Goal: Entertainment & Leisure: Browse casually

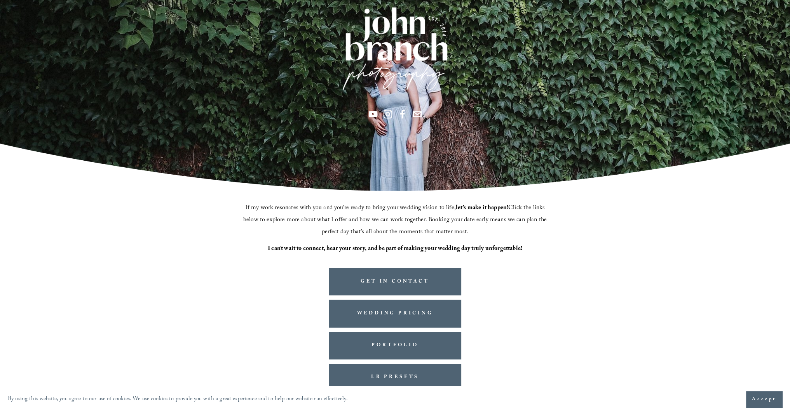
scroll to position [106, 0]
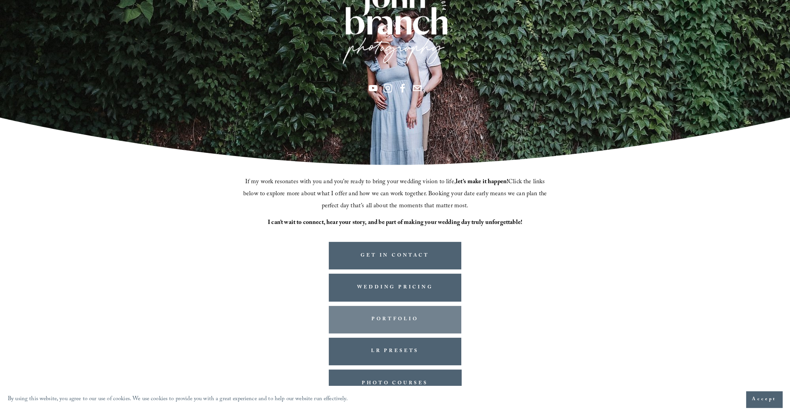
click at [406, 322] on link "PORTFOLIO" at bounding box center [395, 320] width 133 height 28
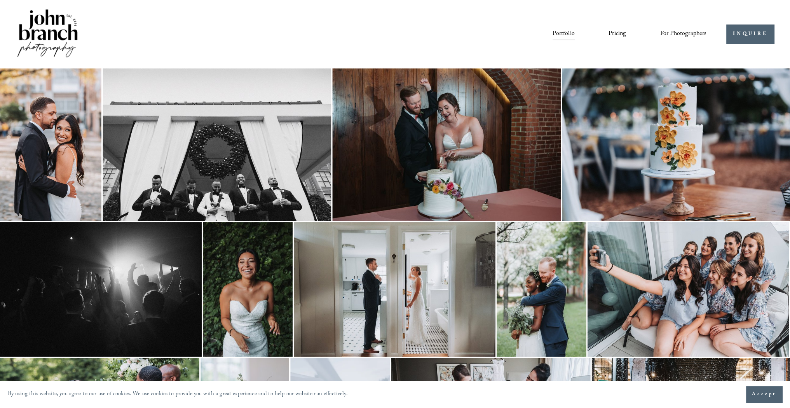
click at [59, 146] on img at bounding box center [50, 144] width 101 height 152
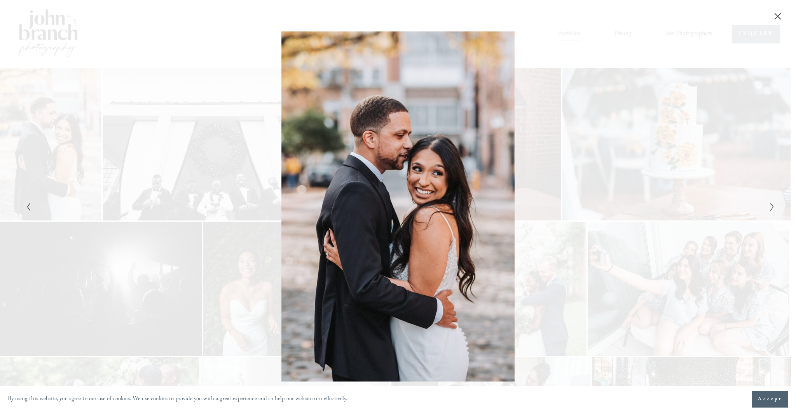
click at [771, 206] on icon "Next Slide" at bounding box center [771, 206] width 5 height 9
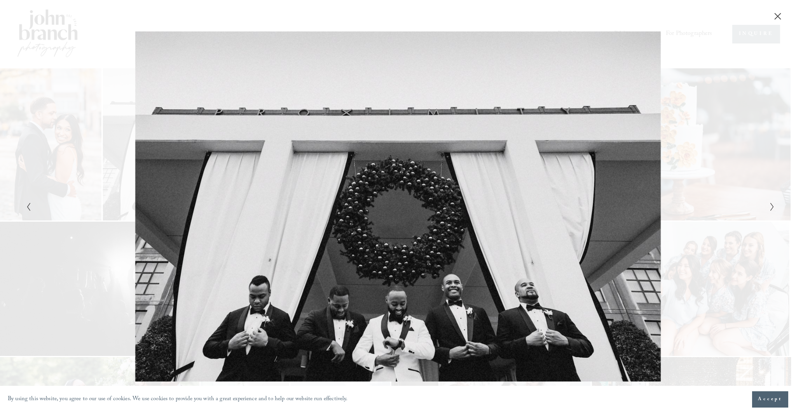
click at [771, 206] on icon "Next Slide" at bounding box center [771, 206] width 5 height 9
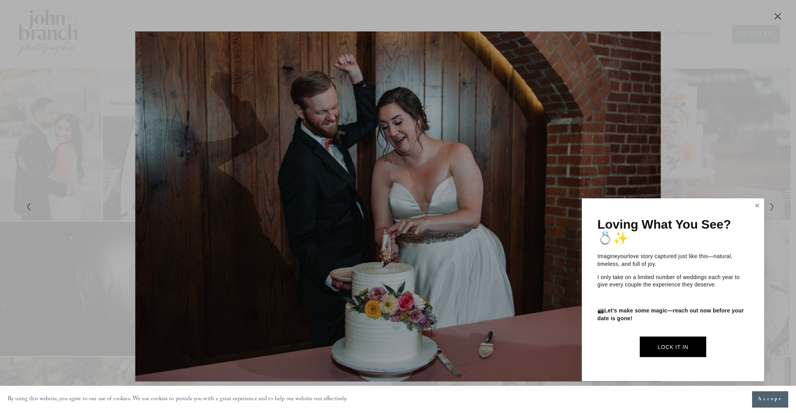
click at [755, 204] on link "Close" at bounding box center [757, 206] width 12 height 12
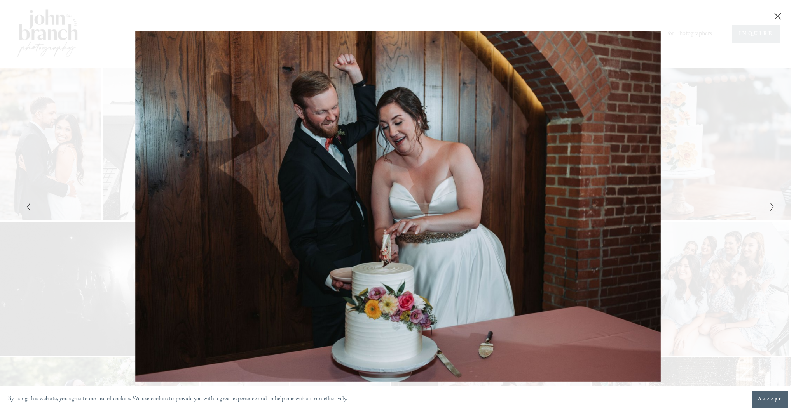
click at [772, 206] on polyline "Next Slide" at bounding box center [771, 207] width 3 height 8
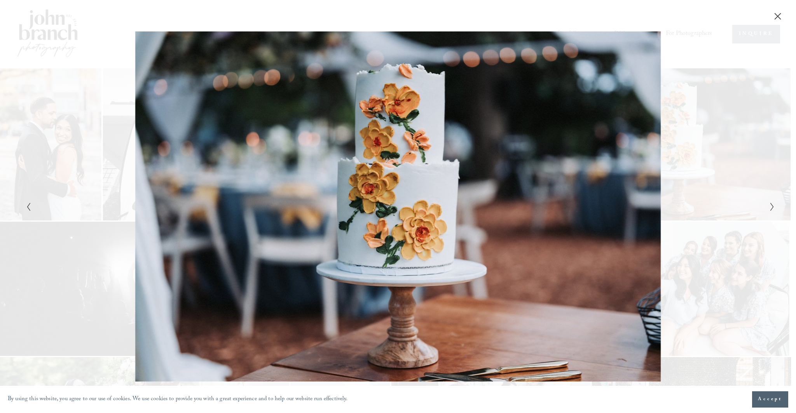
click at [772, 206] on polyline "Next Slide" at bounding box center [771, 207] width 3 height 8
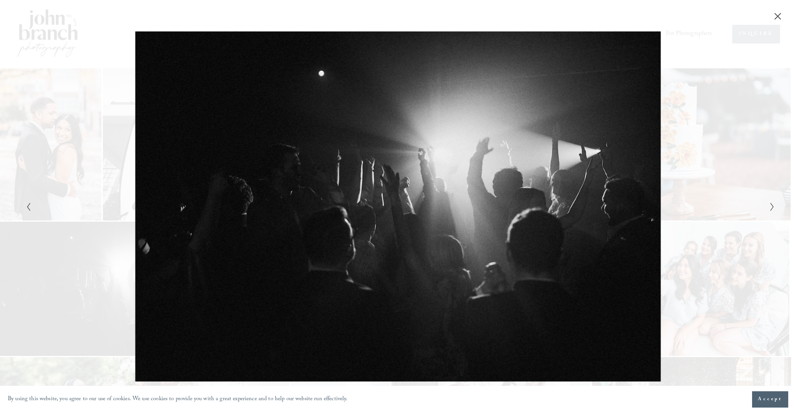
click at [772, 206] on polyline "Next Slide" at bounding box center [771, 207] width 3 height 8
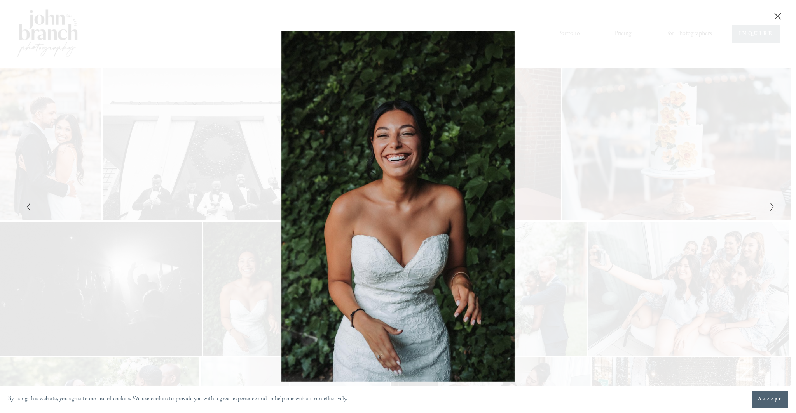
click at [772, 206] on polyline "Next Slide" at bounding box center [771, 207] width 3 height 8
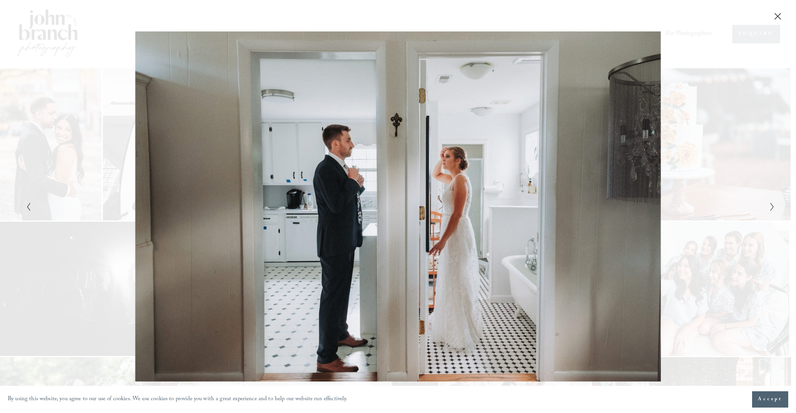
click at [772, 206] on polyline "Next Slide" at bounding box center [771, 207] width 3 height 8
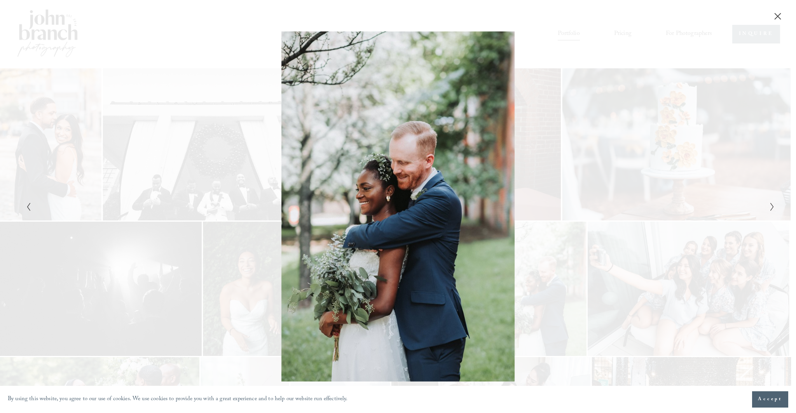
click at [772, 206] on polyline "Next Slide" at bounding box center [771, 207] width 3 height 8
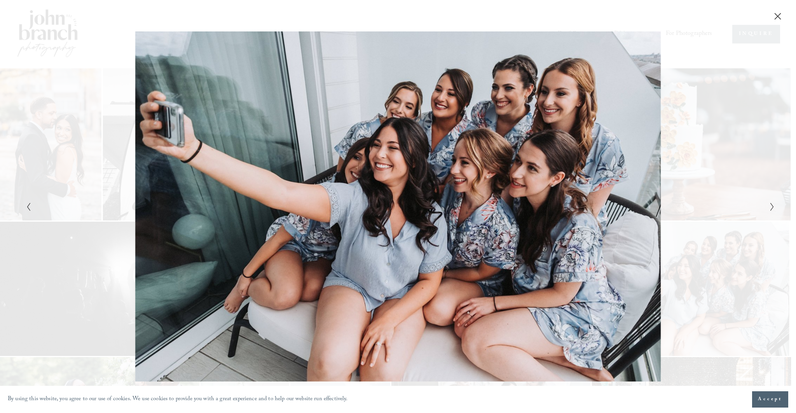
click at [772, 206] on polyline "Next Slide" at bounding box center [771, 207] width 3 height 8
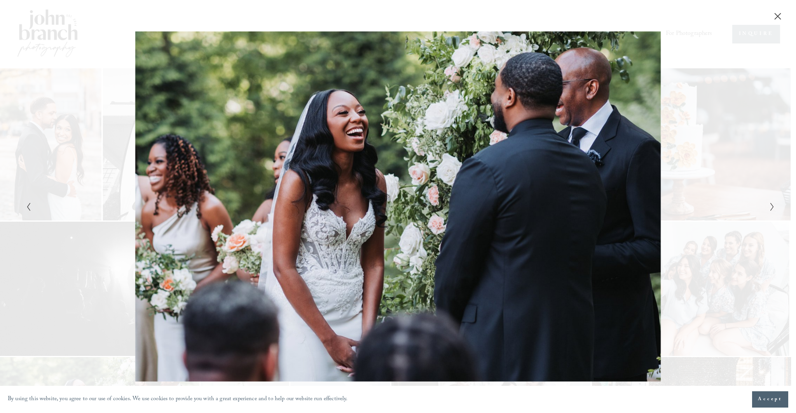
click at [772, 206] on polyline "Next Slide" at bounding box center [771, 207] width 3 height 8
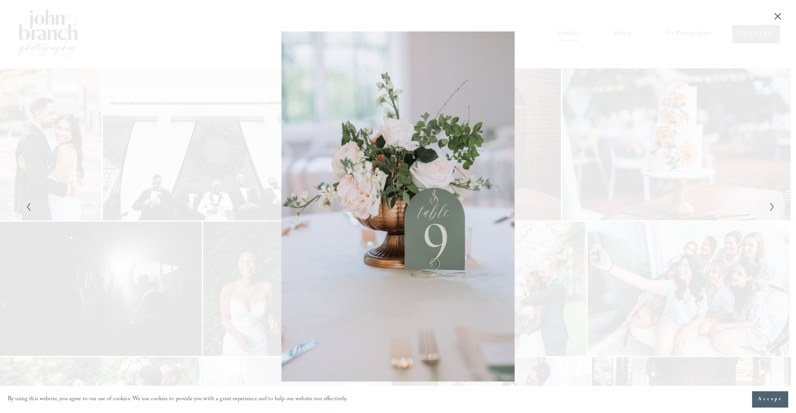
click at [772, 206] on polyline "Next Slide" at bounding box center [771, 207] width 3 height 8
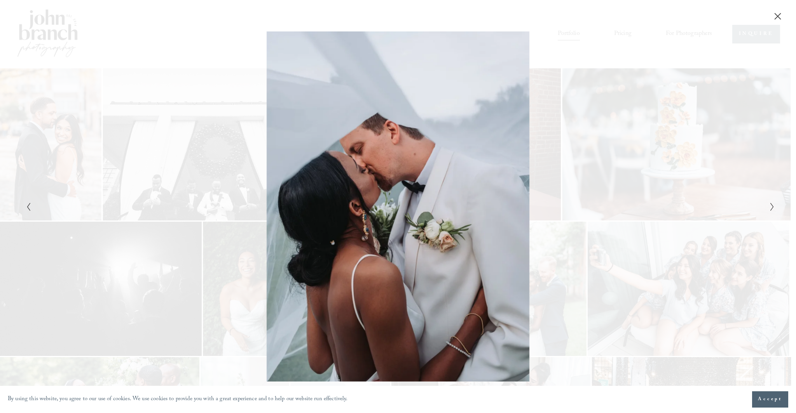
click at [772, 206] on polyline "Next Slide" at bounding box center [771, 207] width 3 height 8
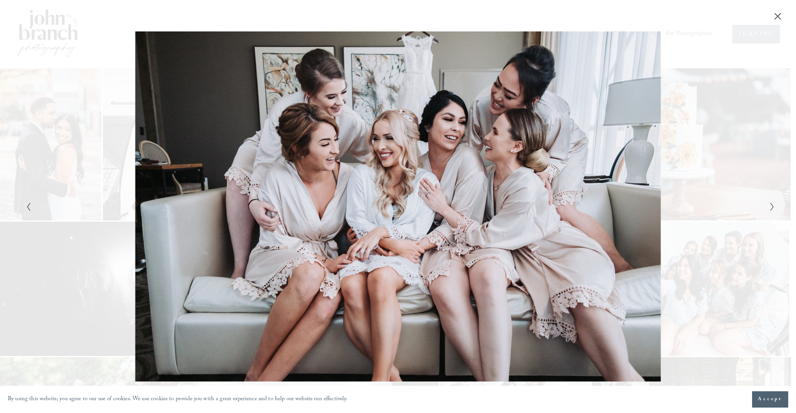
click at [772, 206] on polyline "Next Slide" at bounding box center [771, 207] width 3 height 8
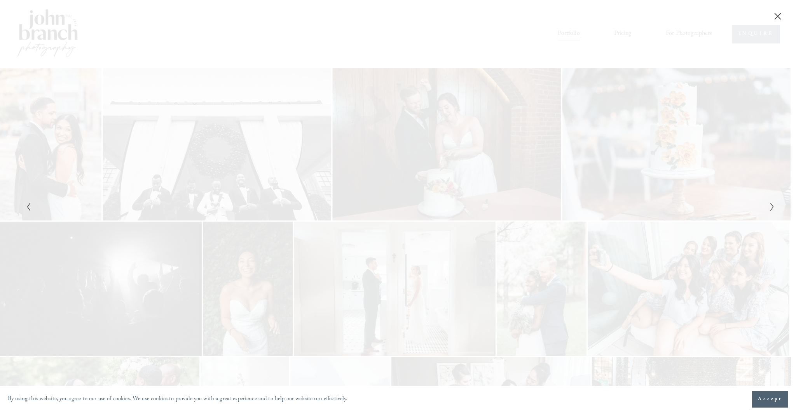
click at [772, 206] on polyline "Next Slide" at bounding box center [771, 207] width 3 height 8
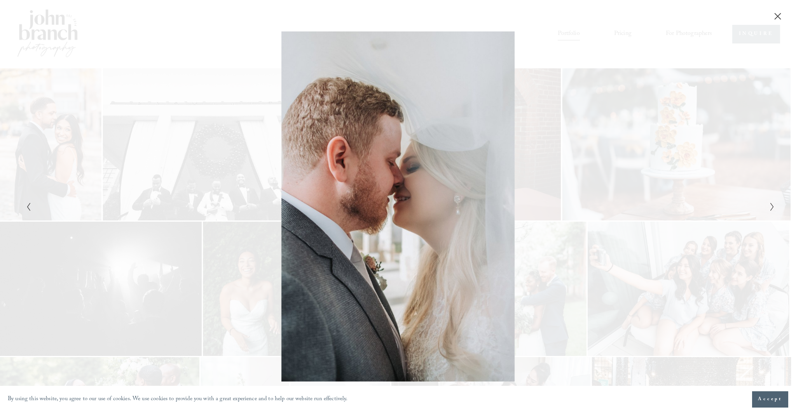
click at [772, 206] on polyline "Next Slide" at bounding box center [771, 207] width 3 height 8
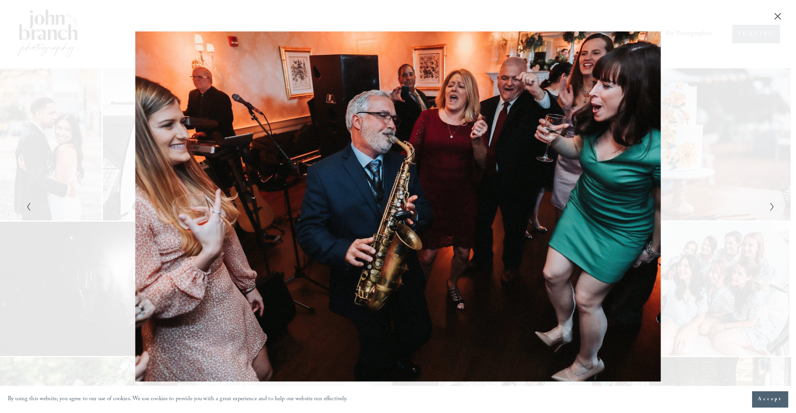
click at [772, 206] on polyline "Next Slide" at bounding box center [771, 207] width 3 height 8
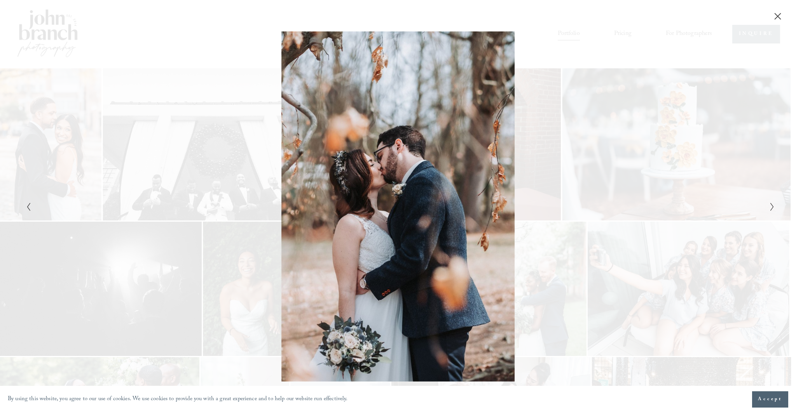
click at [772, 206] on polyline "Next Slide" at bounding box center [771, 207] width 3 height 8
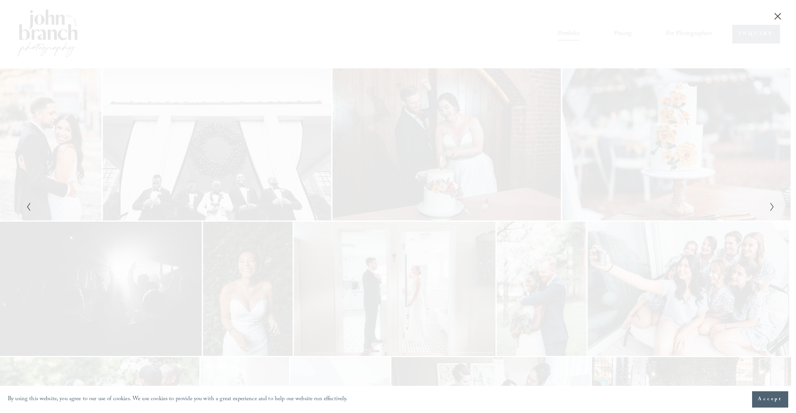
click at [772, 206] on polyline "Next Slide" at bounding box center [771, 207] width 3 height 8
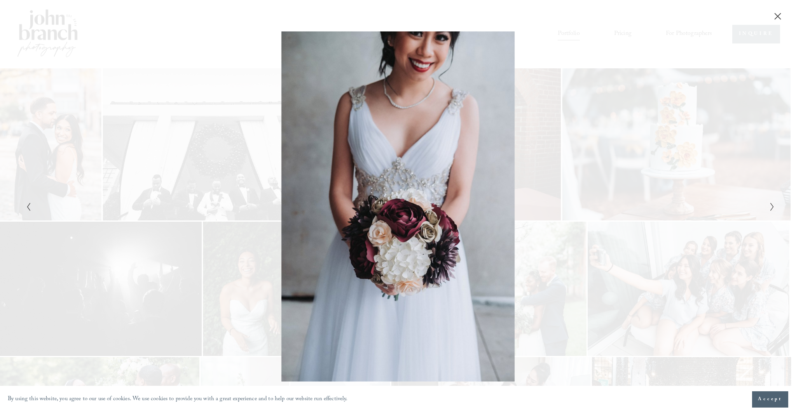
click at [772, 206] on polyline "Next Slide" at bounding box center [771, 207] width 3 height 8
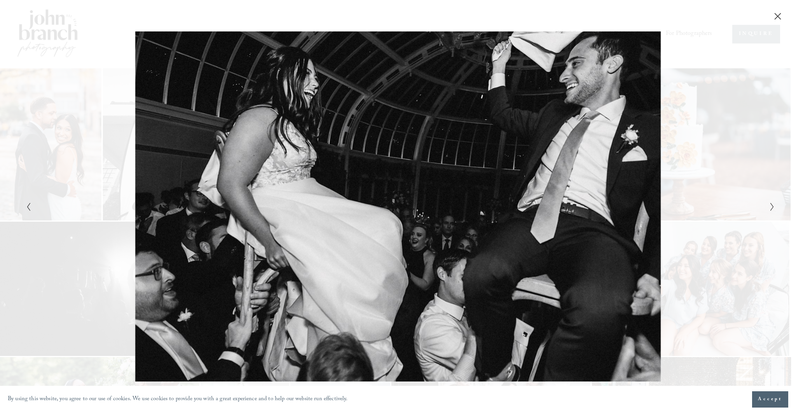
click at [772, 206] on polyline "Next Slide" at bounding box center [771, 207] width 3 height 8
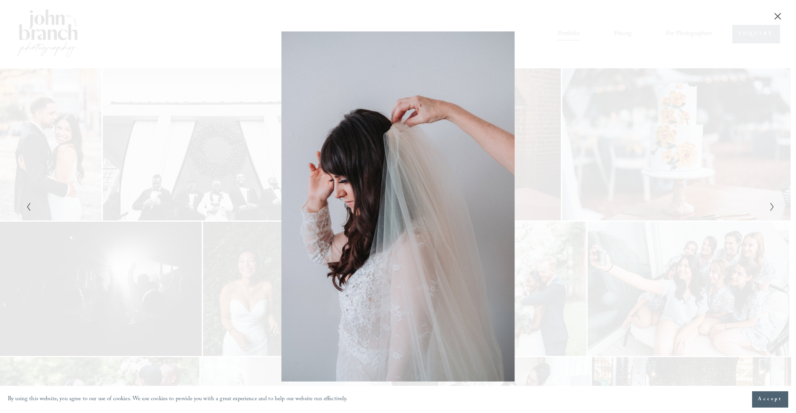
click at [772, 206] on polyline "Next Slide" at bounding box center [771, 207] width 3 height 8
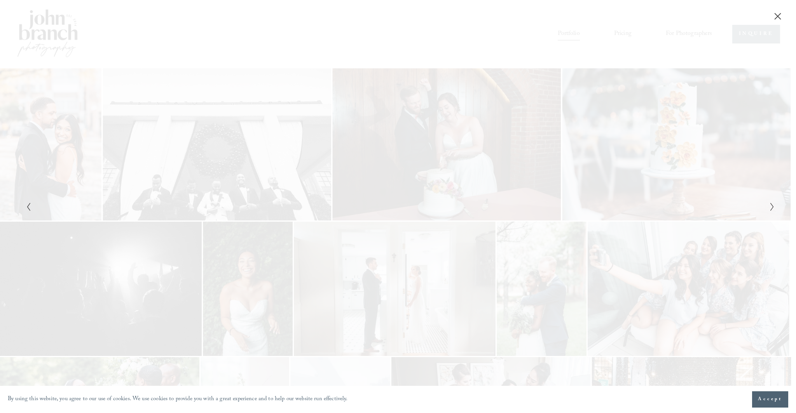
click at [772, 206] on polyline "Next Slide" at bounding box center [771, 207] width 3 height 8
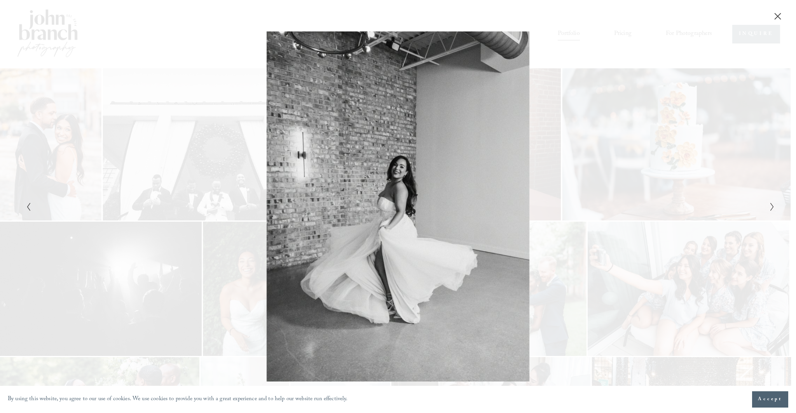
click at [772, 206] on polyline "Next Slide" at bounding box center [771, 207] width 3 height 8
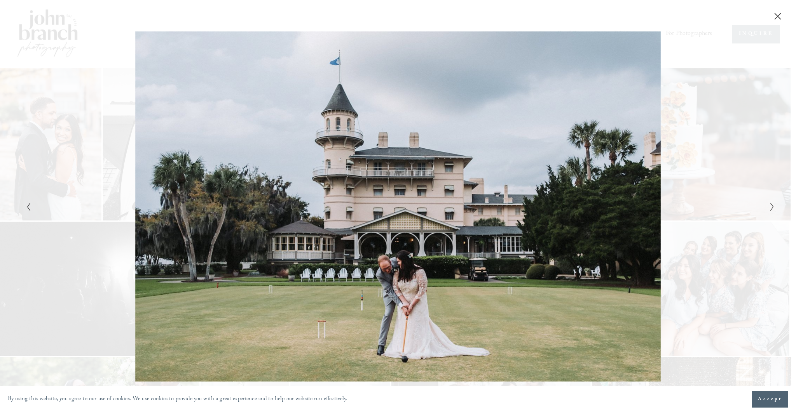
click at [772, 206] on polyline "Next Slide" at bounding box center [771, 207] width 3 height 8
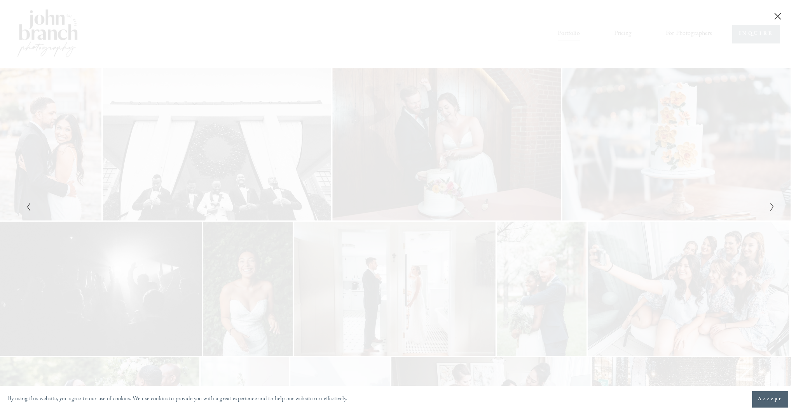
click at [772, 206] on polyline "Next Slide" at bounding box center [771, 207] width 3 height 8
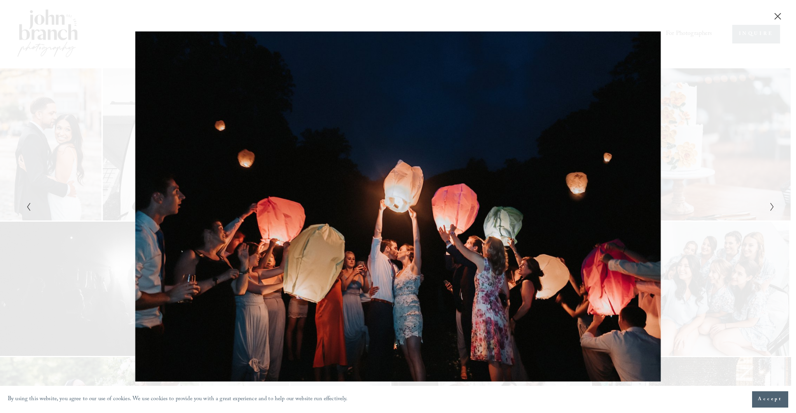
click at [772, 206] on polyline "Next Slide" at bounding box center [771, 207] width 3 height 8
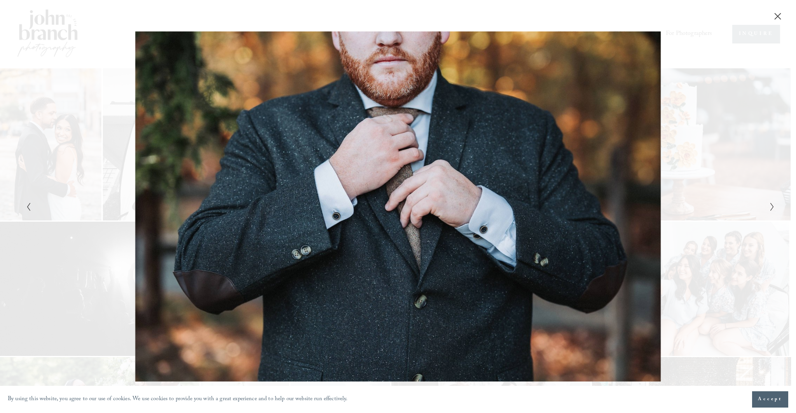
click at [772, 206] on polyline "Next Slide" at bounding box center [771, 207] width 3 height 8
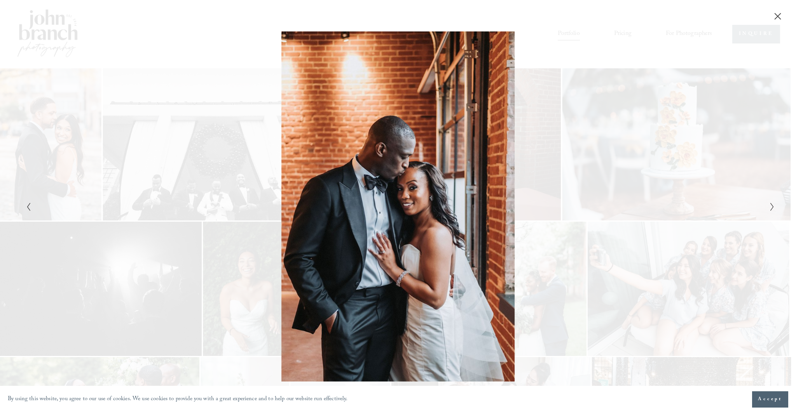
click at [772, 206] on polyline "Next Slide" at bounding box center [771, 207] width 3 height 8
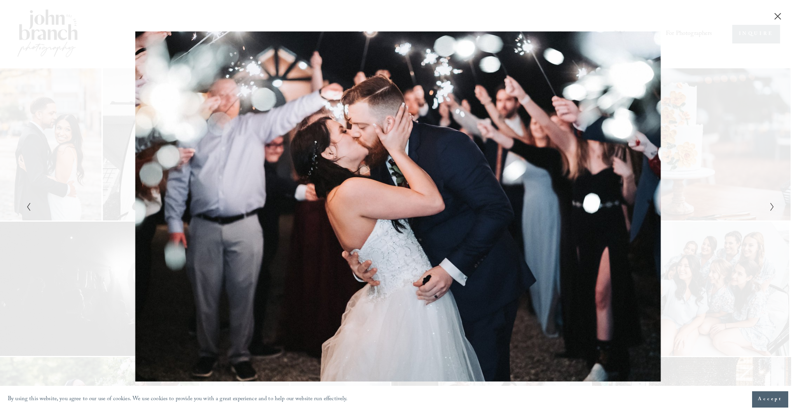
click at [772, 206] on polyline "Next Slide" at bounding box center [771, 207] width 3 height 8
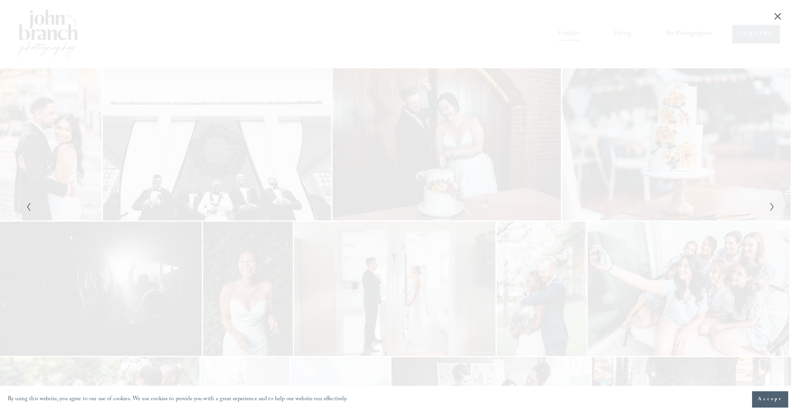
click at [772, 206] on polyline "Next Slide" at bounding box center [771, 207] width 3 height 8
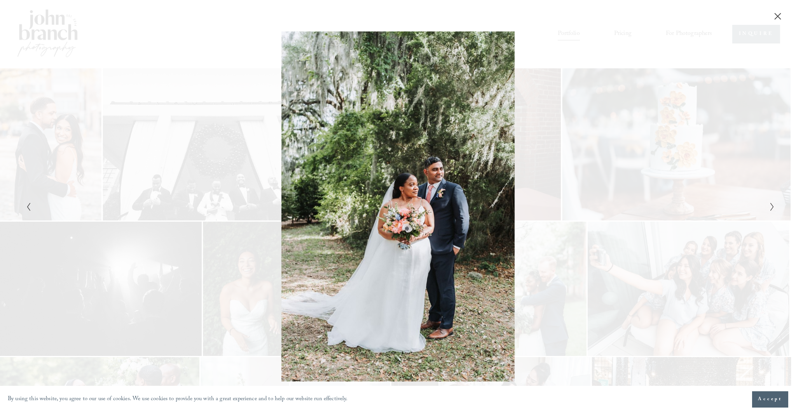
click at [772, 206] on polyline "Next Slide" at bounding box center [771, 207] width 3 height 8
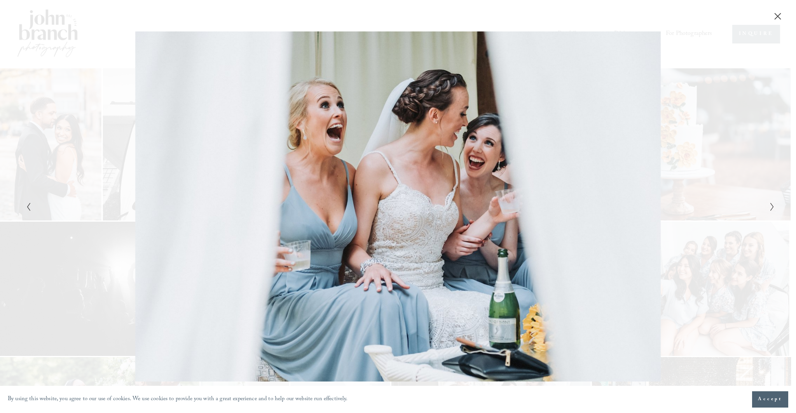
click at [772, 206] on polyline "Next Slide" at bounding box center [771, 207] width 3 height 8
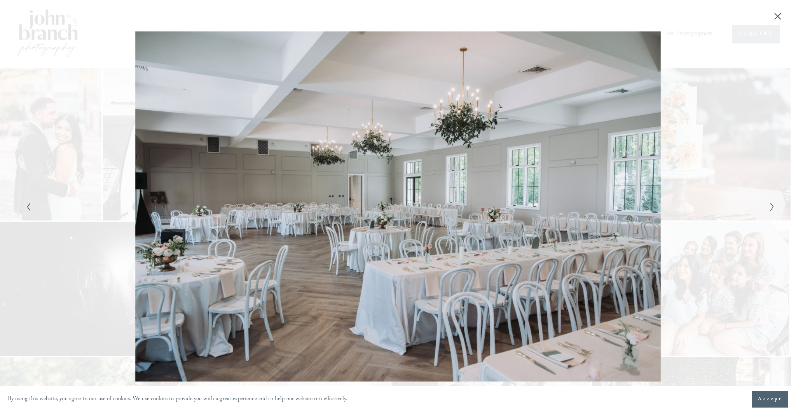
click at [772, 206] on polyline "Next Slide" at bounding box center [771, 207] width 3 height 8
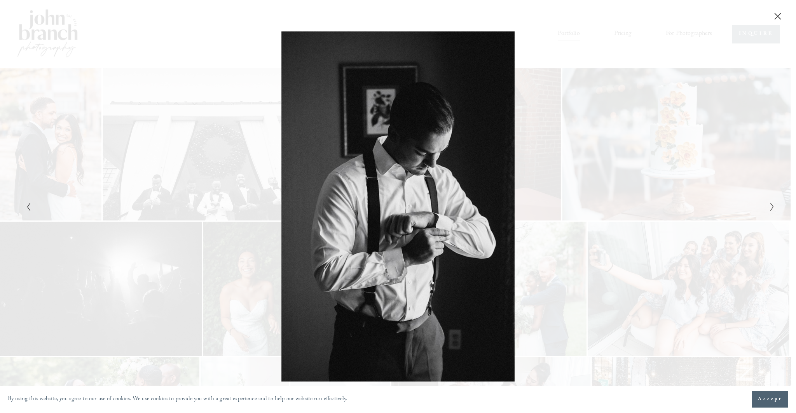
click at [772, 206] on polyline "Next Slide" at bounding box center [771, 207] width 3 height 8
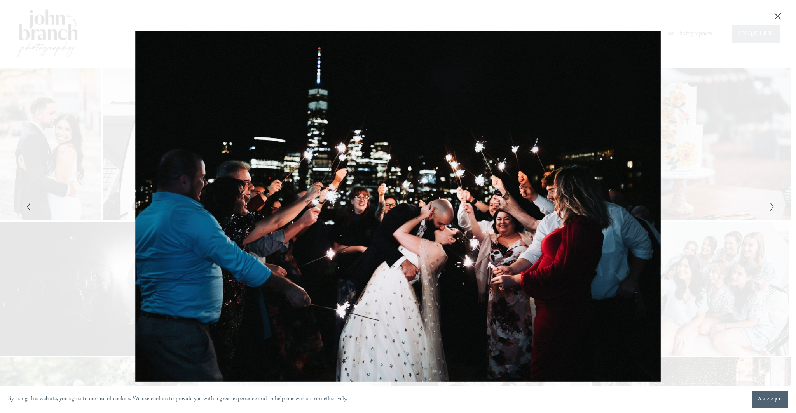
click at [734, 268] on div "Gallery" at bounding box center [585, 206] width 374 height 350
